Goal: Find specific page/section: Find specific page/section

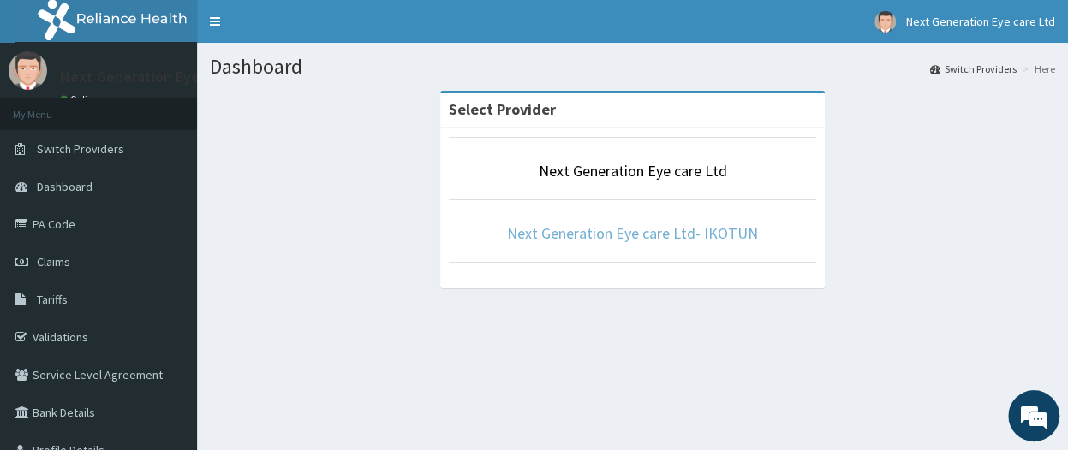
click at [594, 241] on link "Next Generation Eye care Ltd- IKOTUN" at bounding box center [632, 233] width 251 height 20
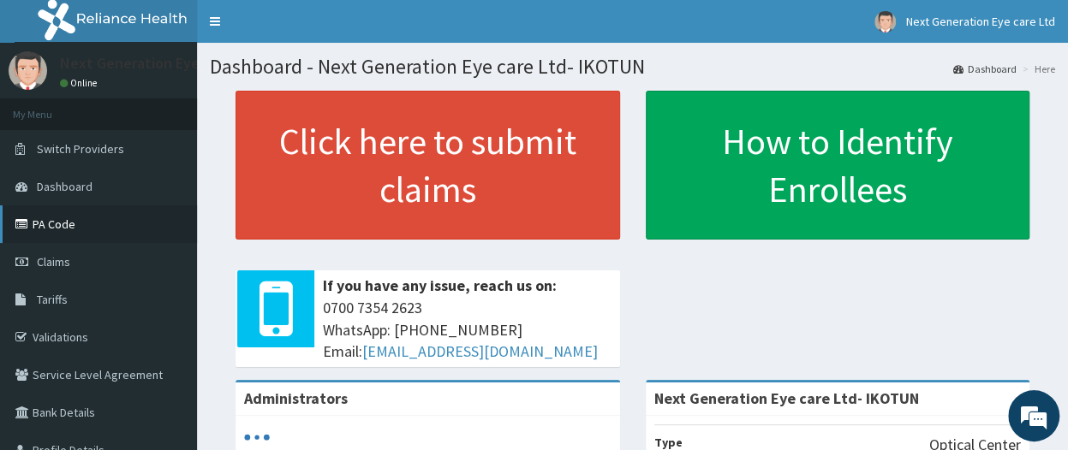
click at [55, 218] on link "PA Code" at bounding box center [98, 224] width 197 height 38
